Goal: Information Seeking & Learning: Learn about a topic

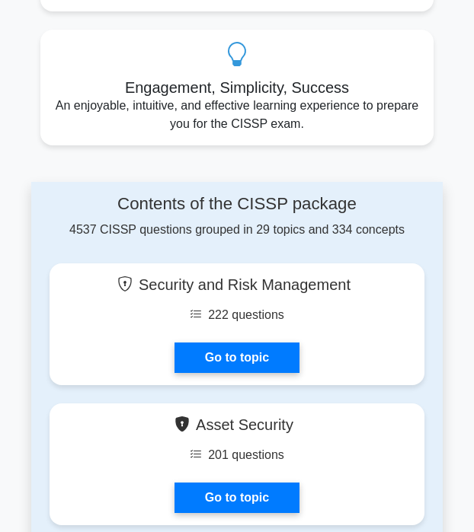
scroll to position [847, 0]
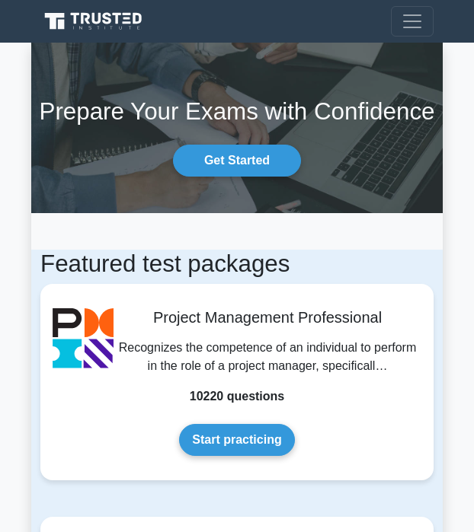
scroll to position [249, 0]
